Goal: Obtain resource: Download file/media

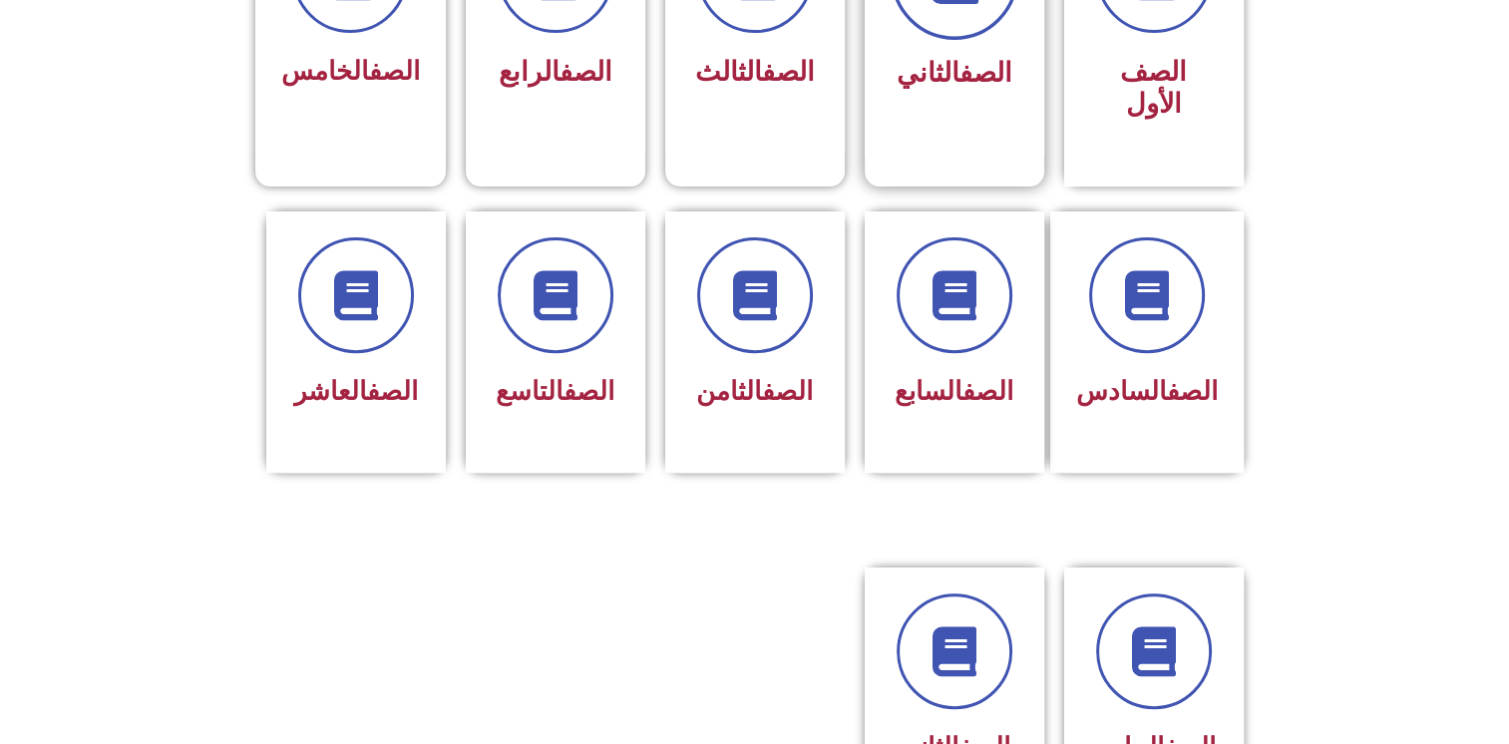
scroll to position [698, 0]
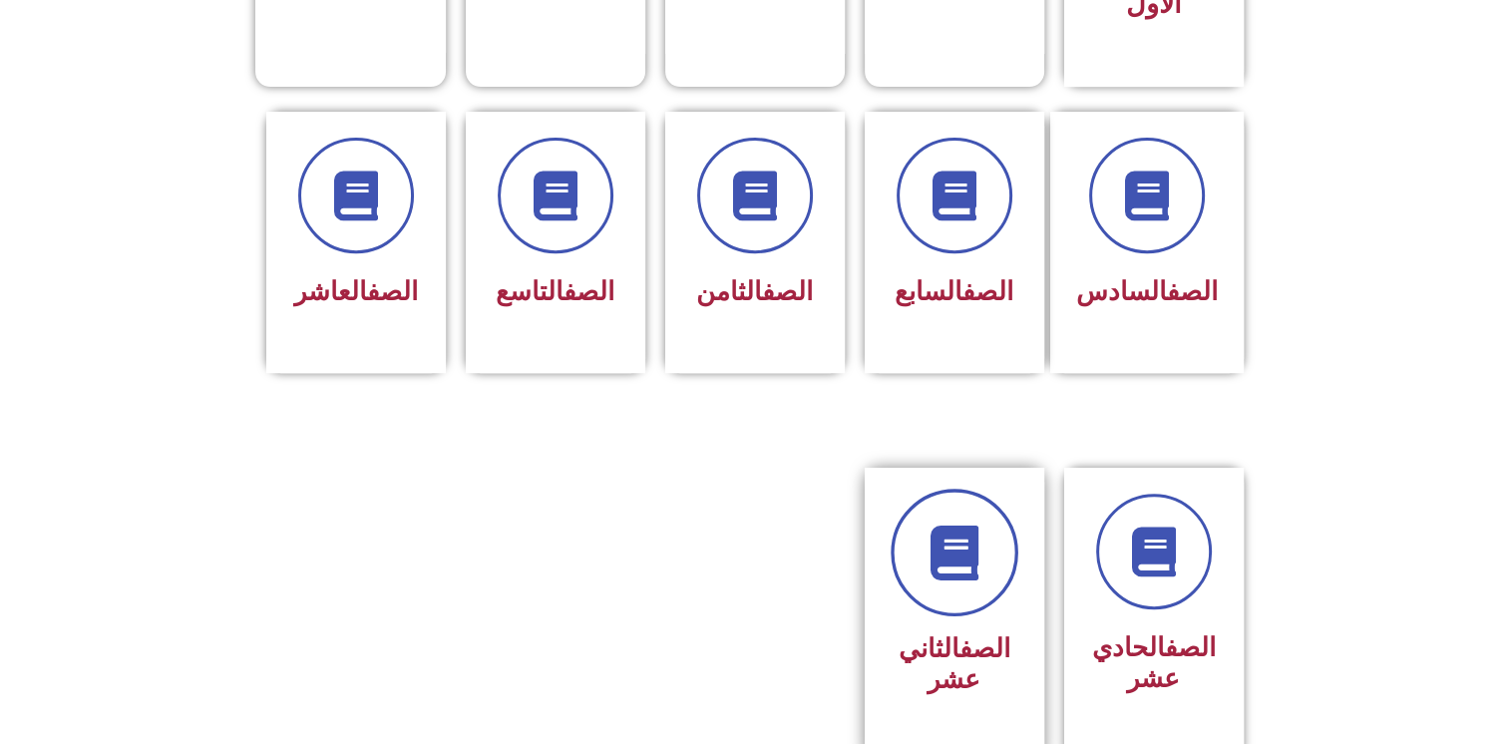
click at [969, 549] on link at bounding box center [955, 553] width 128 height 128
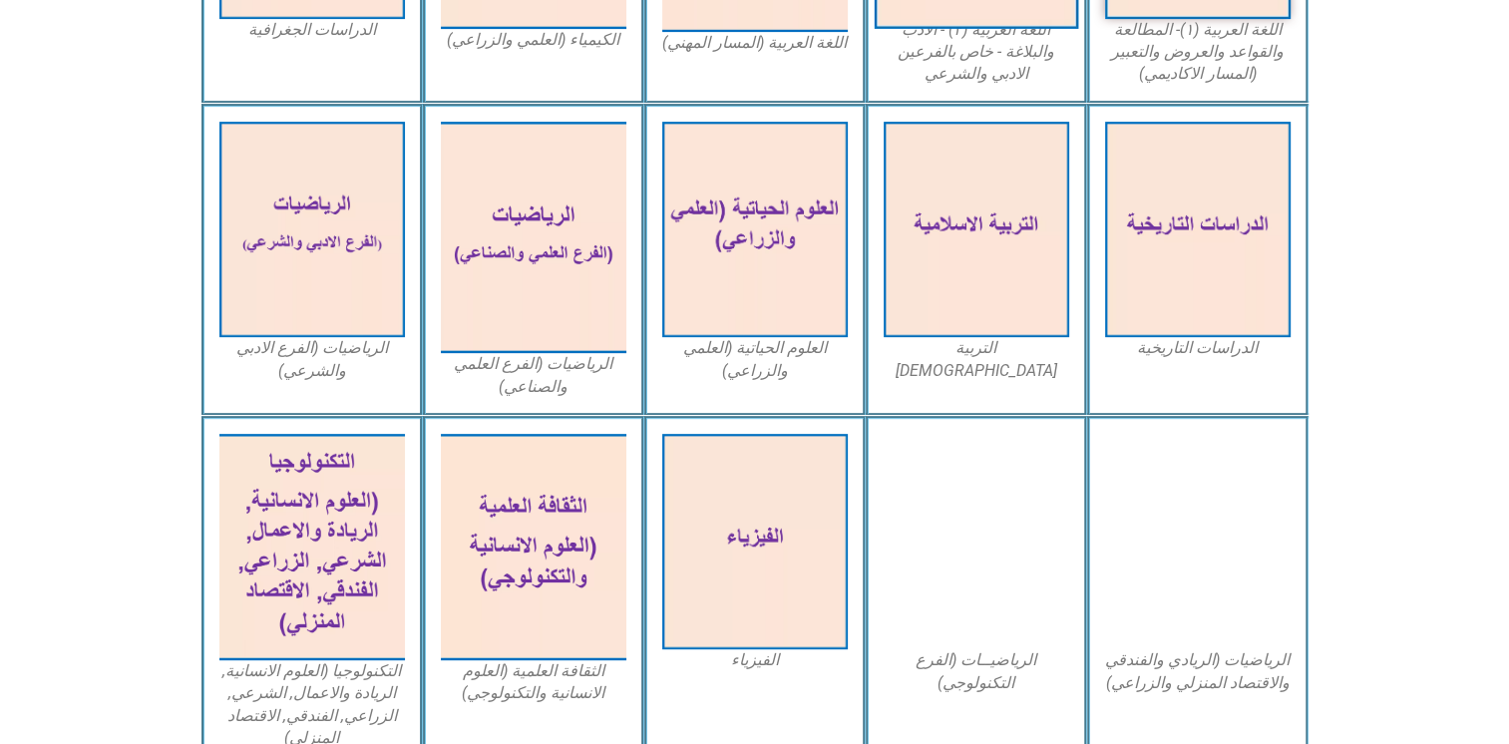
scroll to position [798, 0]
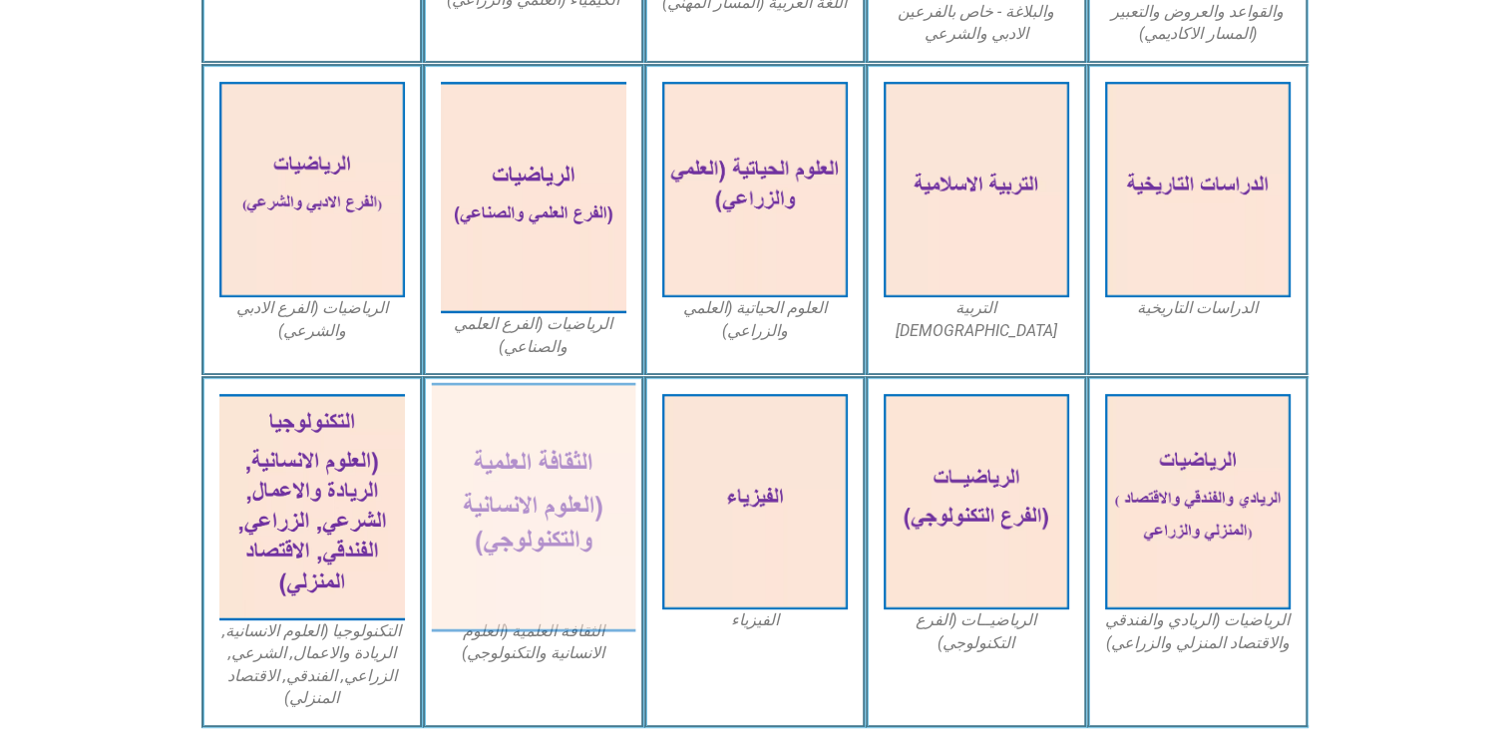
click at [532, 497] on img at bounding box center [533, 507] width 204 height 249
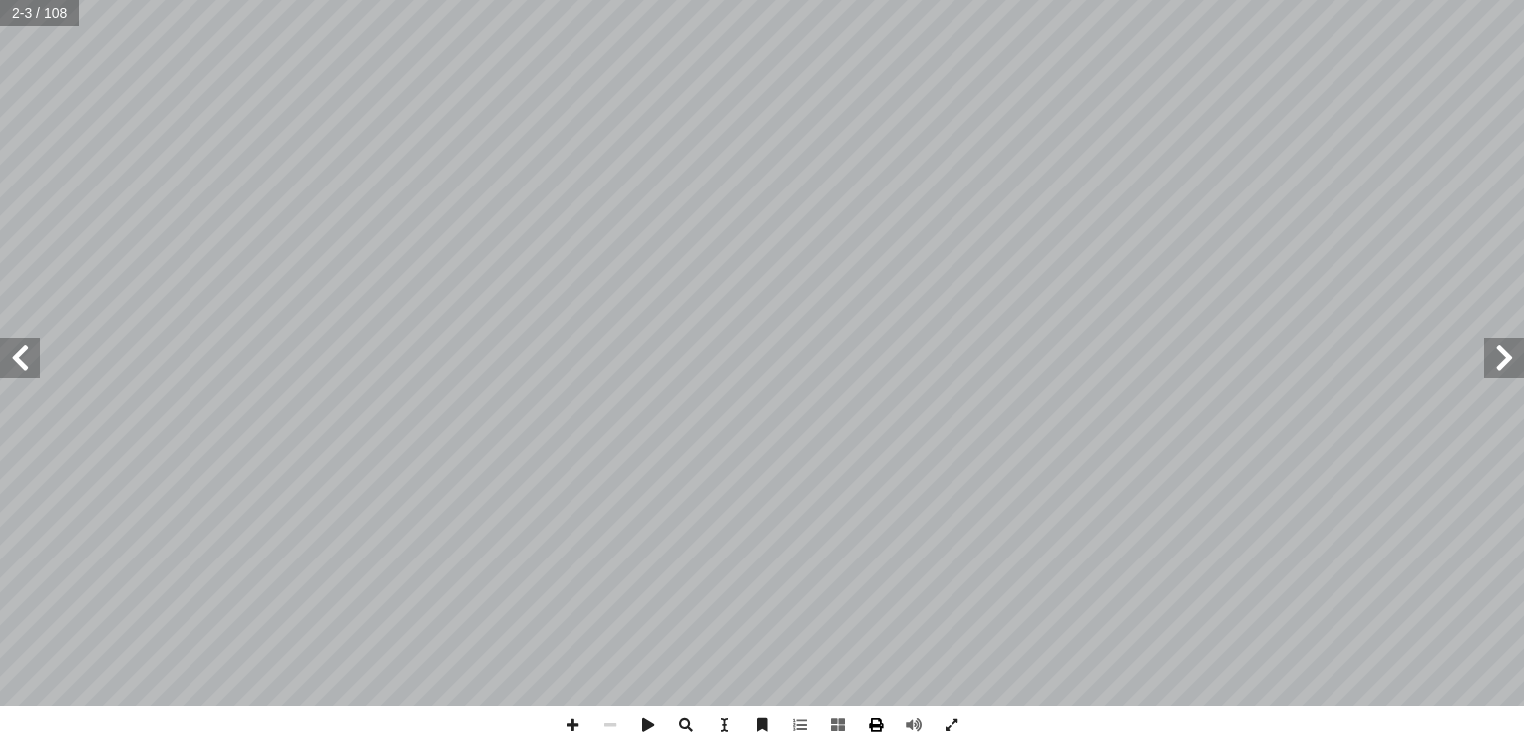
click at [879, 725] on span at bounding box center [876, 725] width 38 height 38
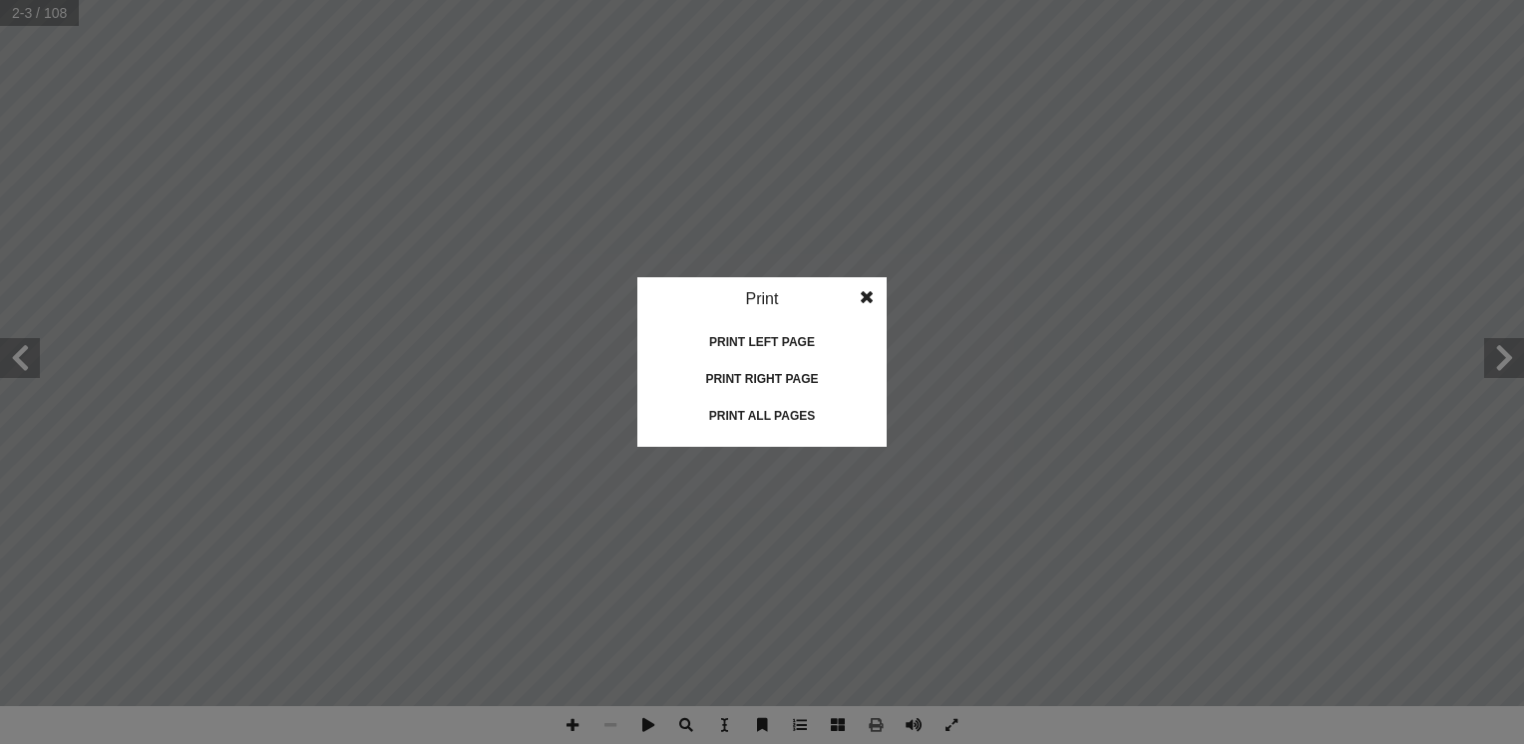
click at [762, 409] on div "Print all pages" at bounding box center [761, 416] width 199 height 32
